Goal: Task Accomplishment & Management: Complete application form

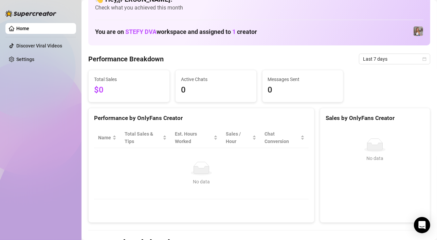
scroll to position [16, 0]
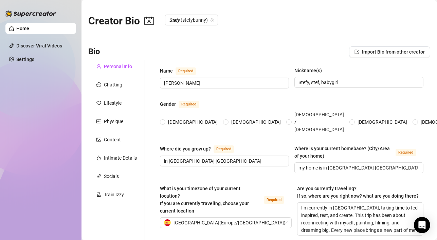
radio input "true"
type input "[DATE]"
click at [106, 85] on div "Chatting" at bounding box center [113, 84] width 18 height 7
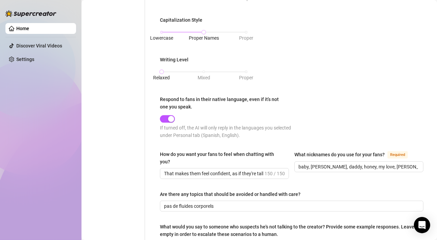
scroll to position [330, 0]
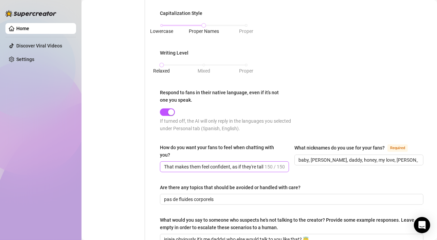
click at [282, 167] on span "That makes them feel confident, as if they're talking to the hot girl of their …" at bounding box center [224, 167] width 129 height 11
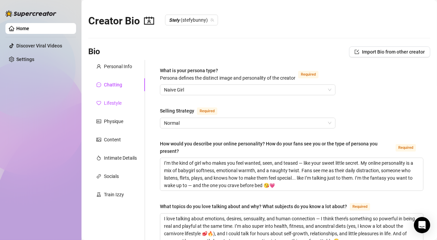
scroll to position [0, 0]
click at [108, 102] on div "Lifestyle" at bounding box center [113, 102] width 18 height 7
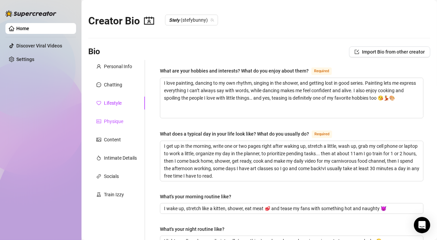
click at [115, 121] on div "Physique" at bounding box center [113, 121] width 19 height 7
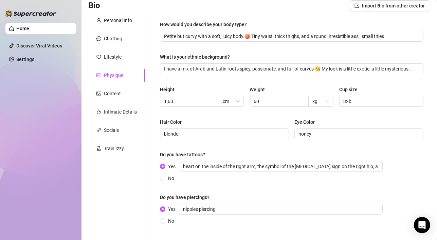
scroll to position [49, 0]
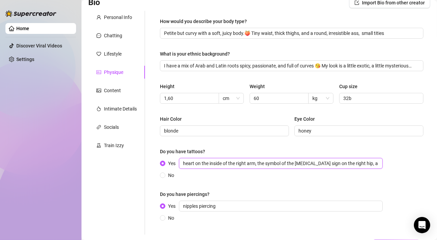
click at [361, 162] on input "heart on the inside of the right arm, the symbol of the [MEDICAL_DATA] sign on …" at bounding box center [281, 163] width 204 height 11
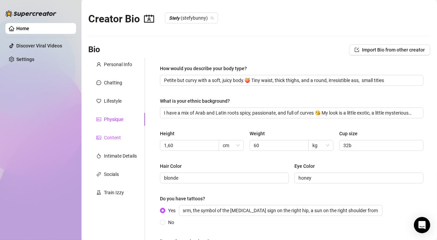
scroll to position [0, 0]
click at [110, 137] on div "Content" at bounding box center [112, 137] width 17 height 7
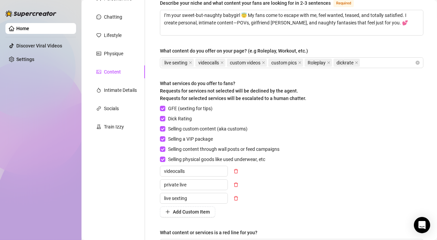
scroll to position [67, 0]
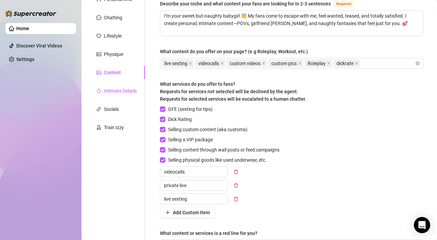
click at [113, 90] on div "Intimate Details" at bounding box center [120, 90] width 33 height 7
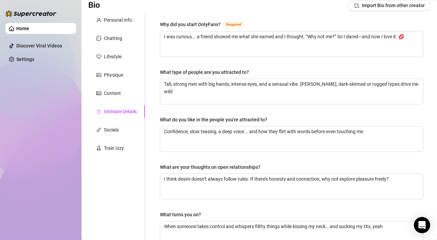
scroll to position [0, 0]
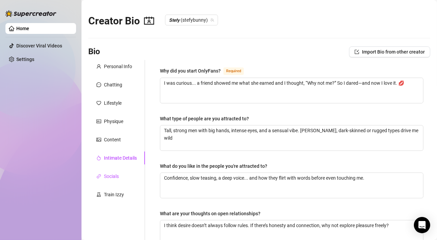
click at [113, 178] on div "Socials" at bounding box center [111, 176] width 15 height 7
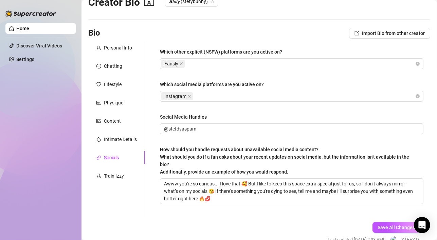
scroll to position [19, 0]
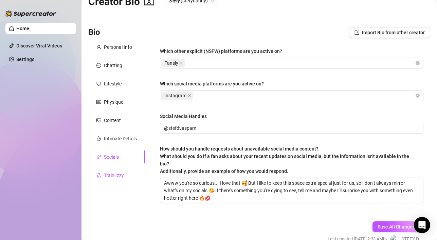
click at [111, 173] on div "Train Izzy" at bounding box center [114, 175] width 20 height 7
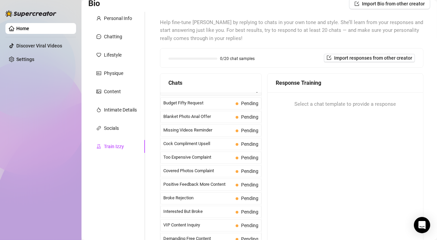
scroll to position [38, 0]
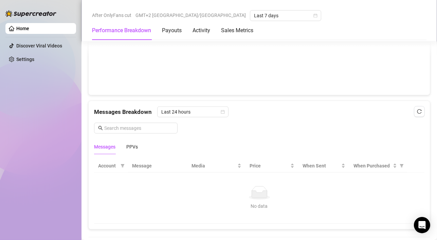
scroll to position [552, 0]
